Goal: Task Accomplishment & Management: Complete application form

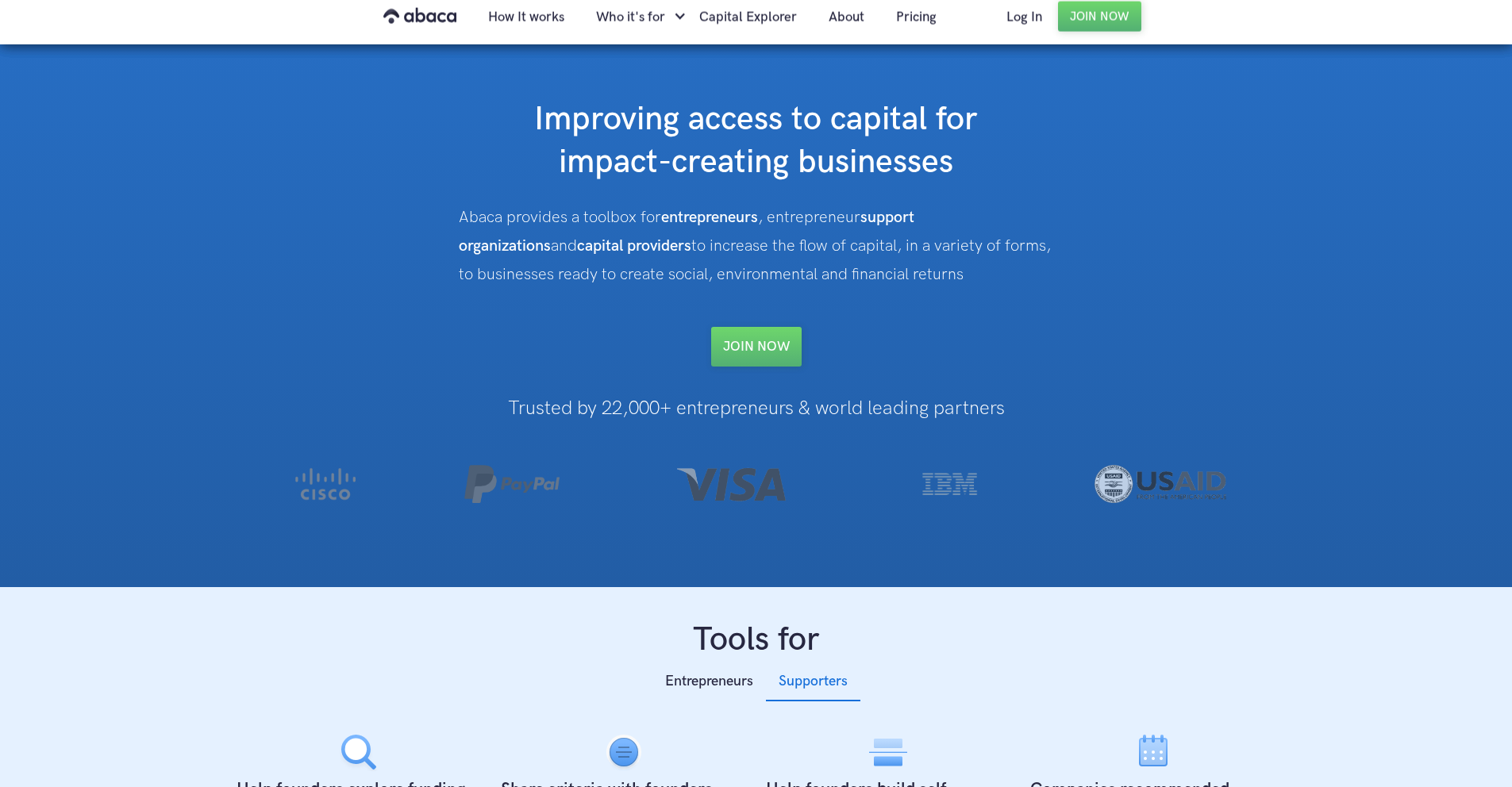
scroll to position [22, 0]
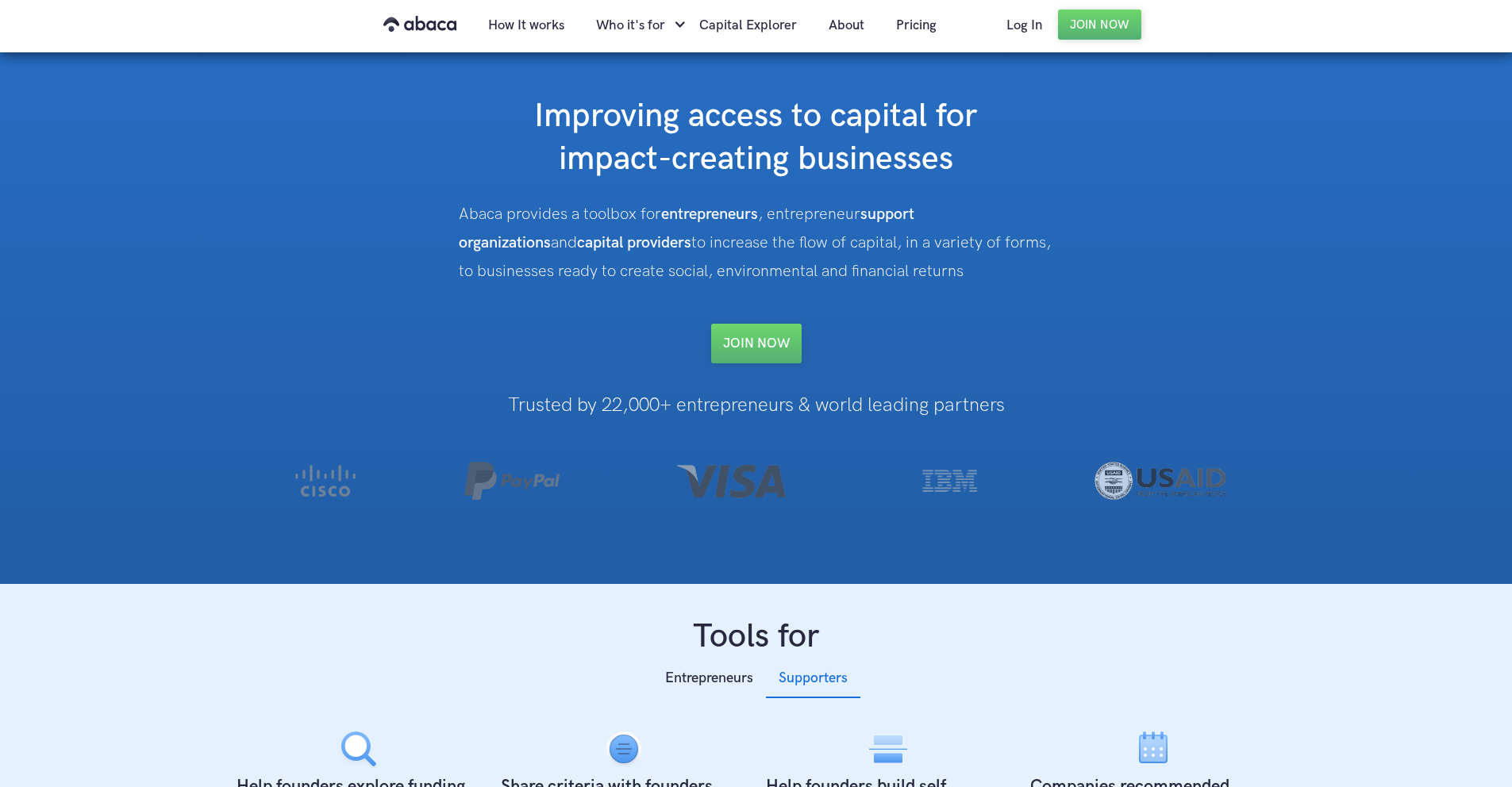
click at [680, 247] on div "Abaca provides a toolbox for entrepreneurs , entrepreneur support organizations…" at bounding box center [757, 242] width 596 height 86
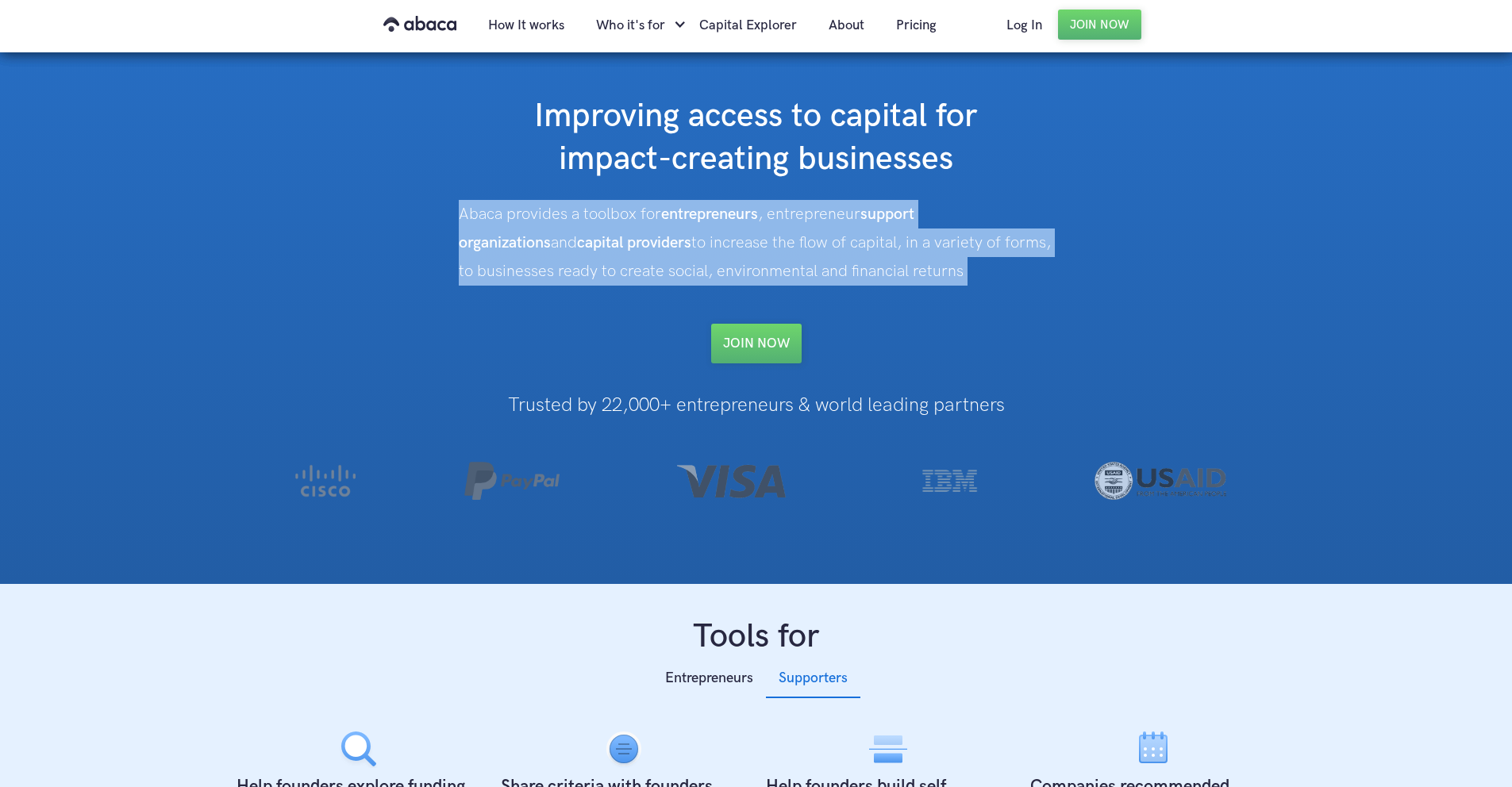
click at [680, 247] on div "Abaca provides a toolbox for entrepreneurs , entrepreneur support organizations…" at bounding box center [757, 242] width 596 height 86
copy div "Abaca provides a toolbox for entrepreneurs , entrepreneur support organizations…"
click at [1108, 28] on link "Join Now" at bounding box center [1099, 24] width 83 height 30
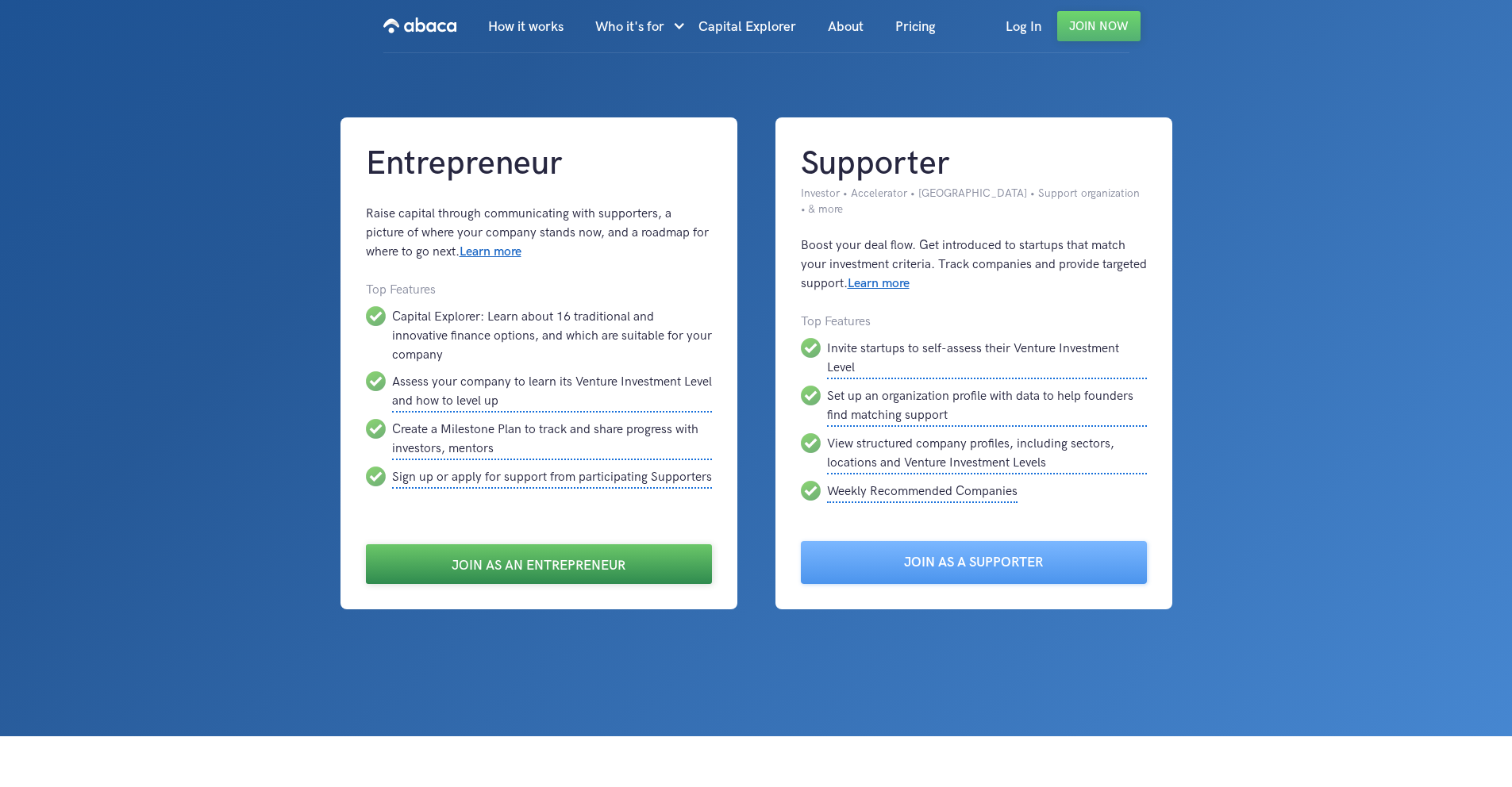
click at [493, 551] on link "Join as an Entrepreneur" at bounding box center [538, 564] width 346 height 40
